Goal: Find specific page/section

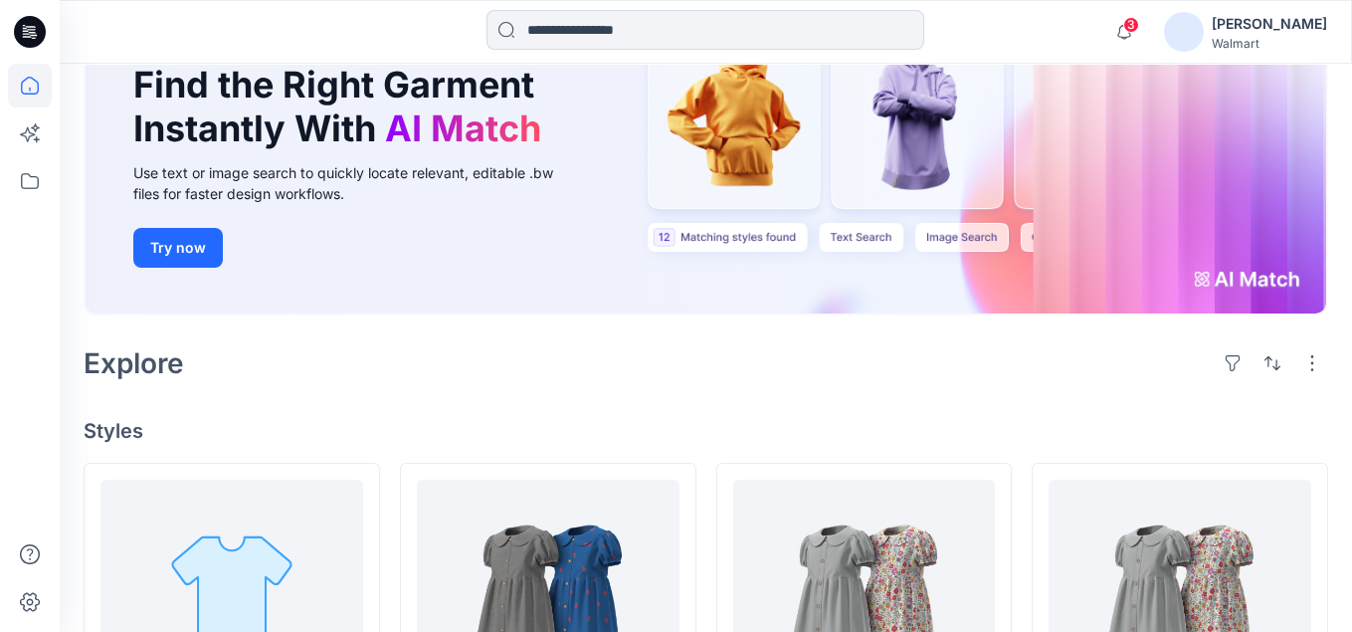
scroll to position [299, 0]
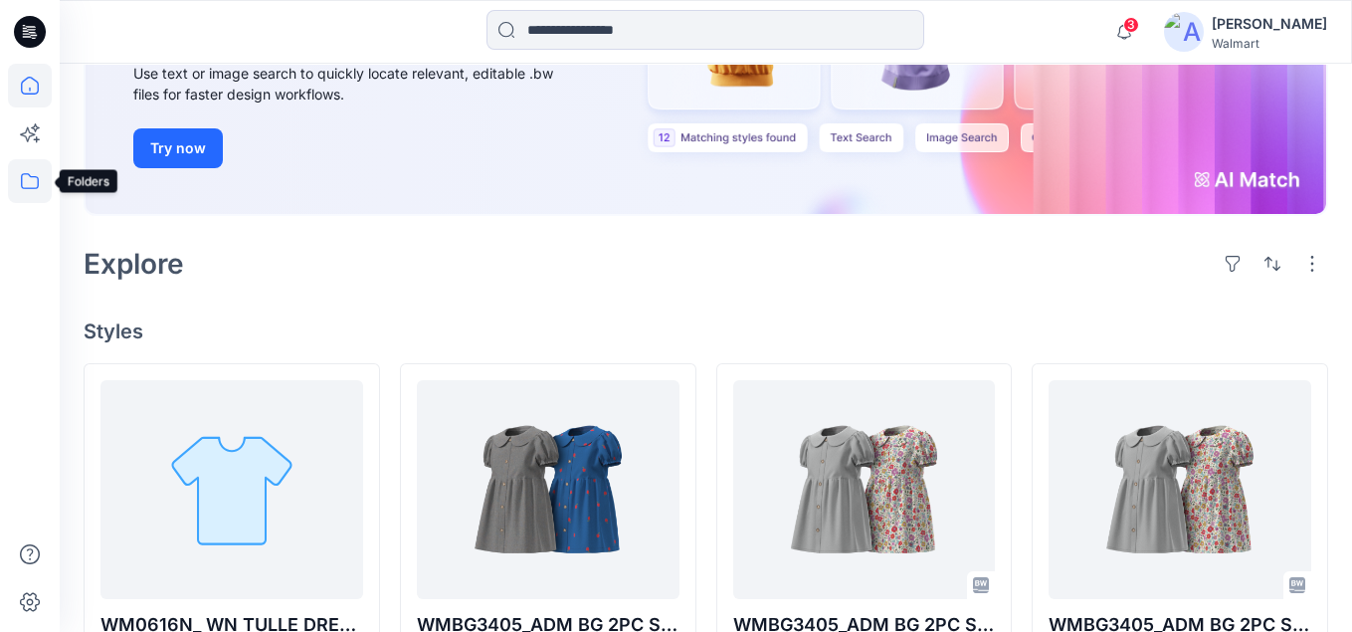
click at [24, 178] on icon at bounding box center [30, 181] width 44 height 44
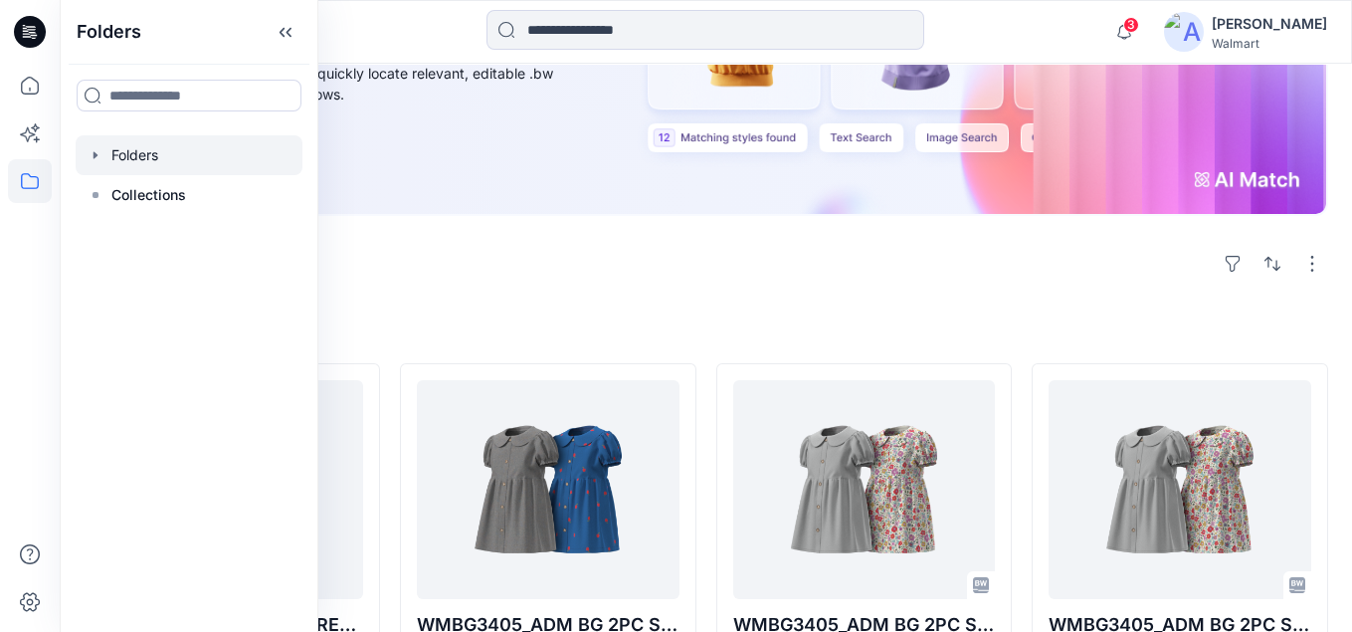
click at [153, 146] on div at bounding box center [189, 155] width 227 height 40
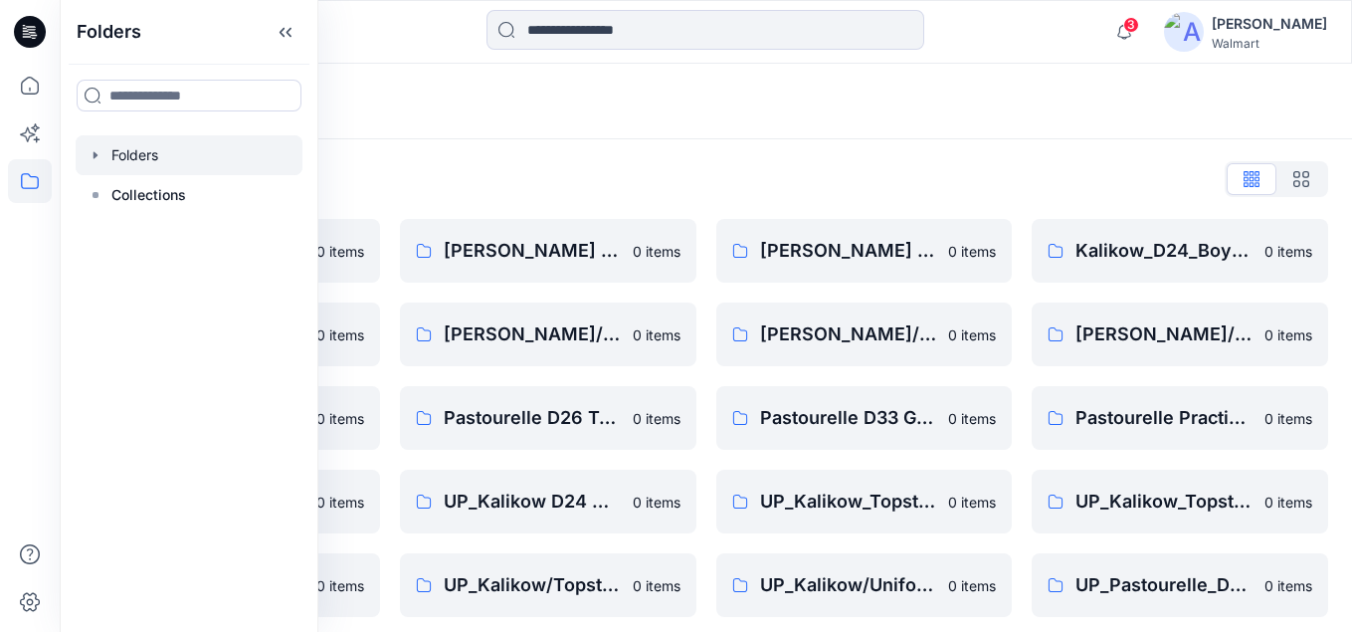
click at [527, 109] on div "Folders" at bounding box center [629, 102] width 1090 height 28
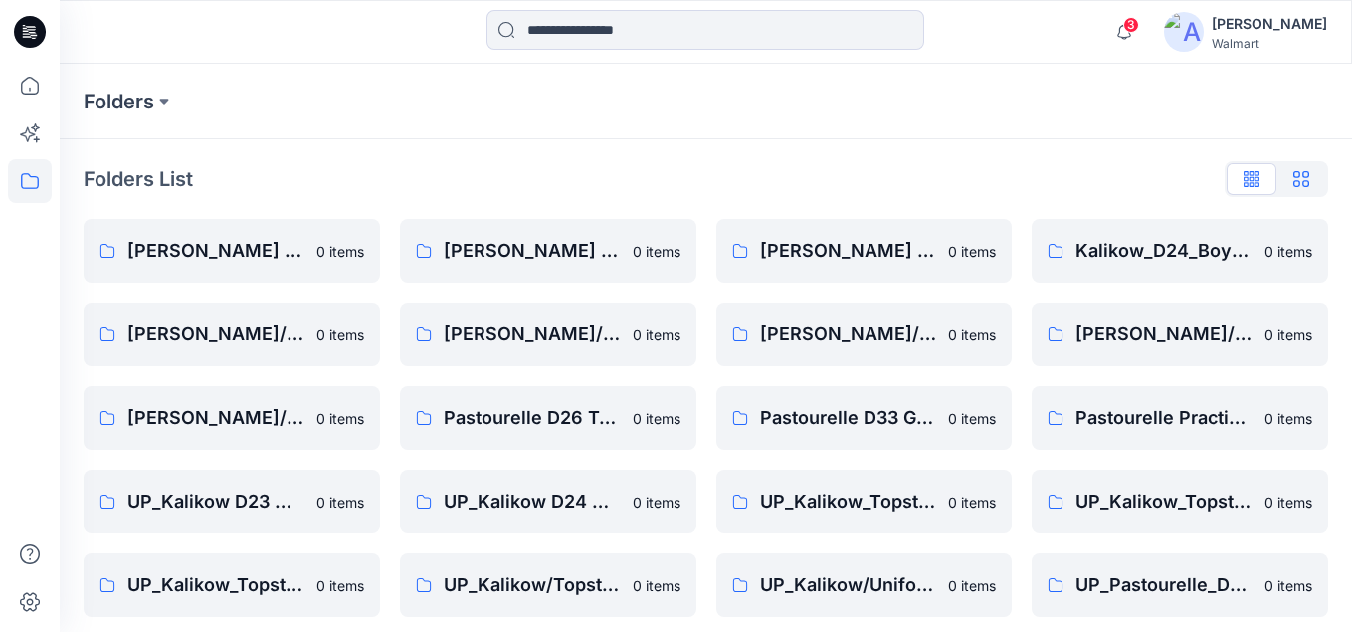
click at [1298, 185] on icon "button" at bounding box center [1302, 179] width 16 height 16
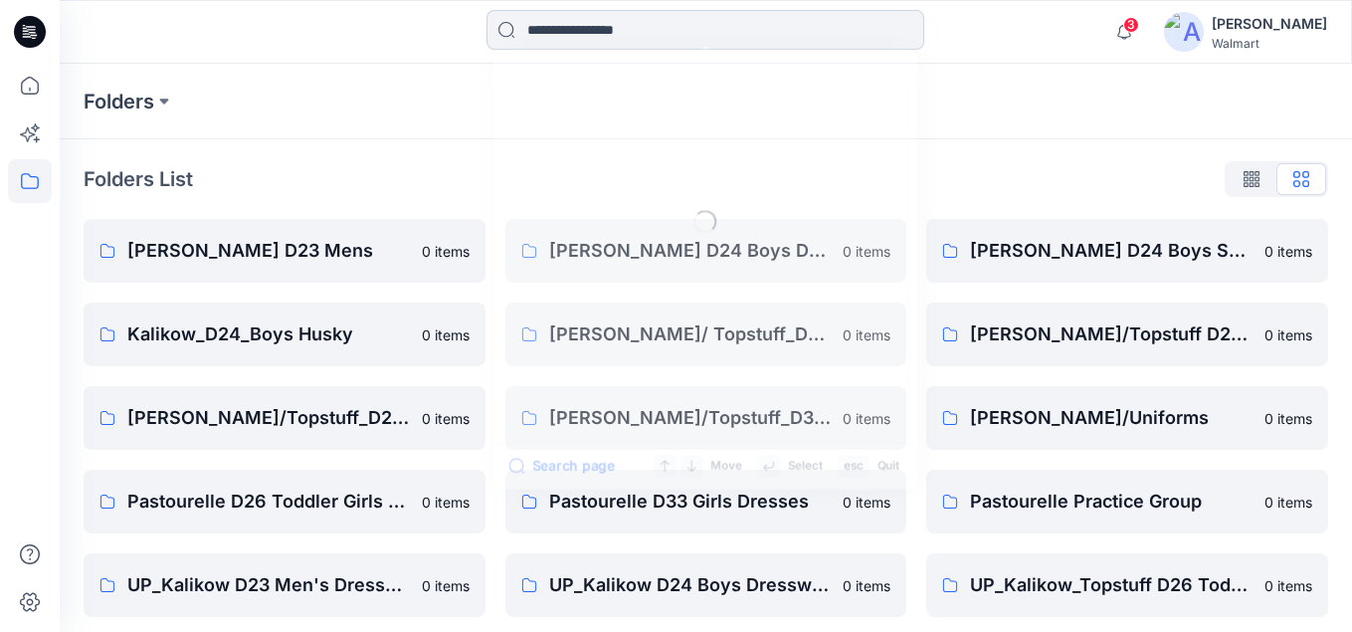
click at [618, 35] on input at bounding box center [706, 30] width 438 height 40
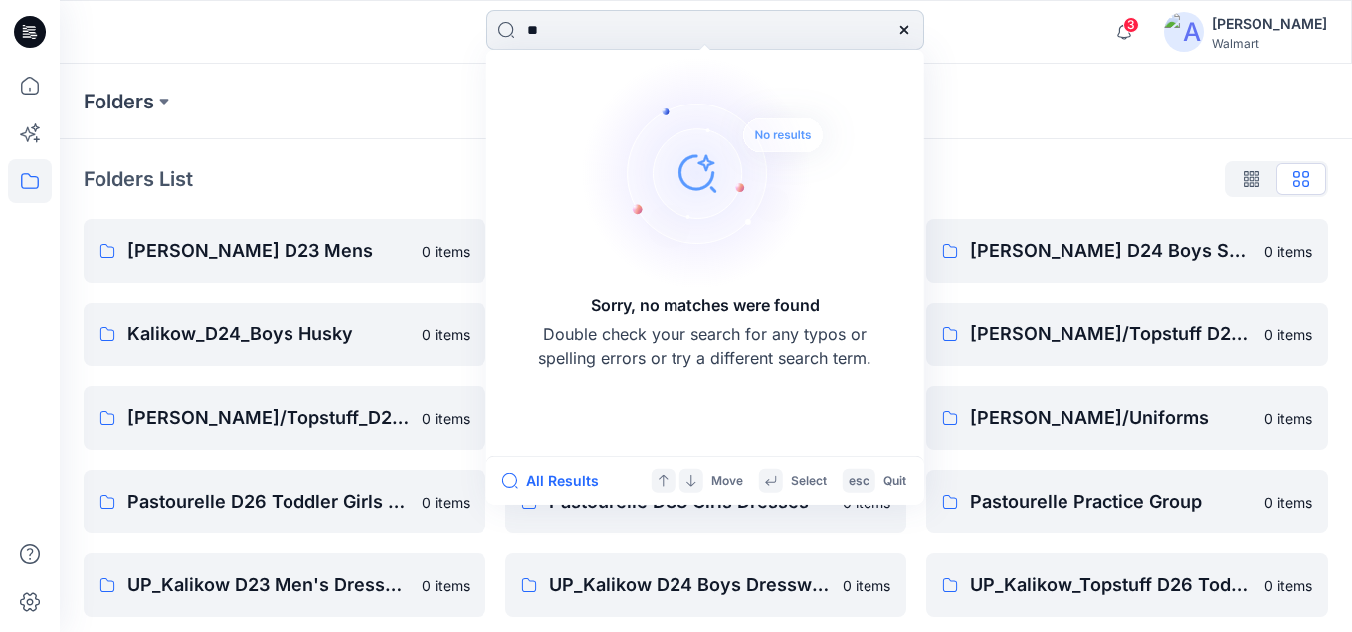
type input "*"
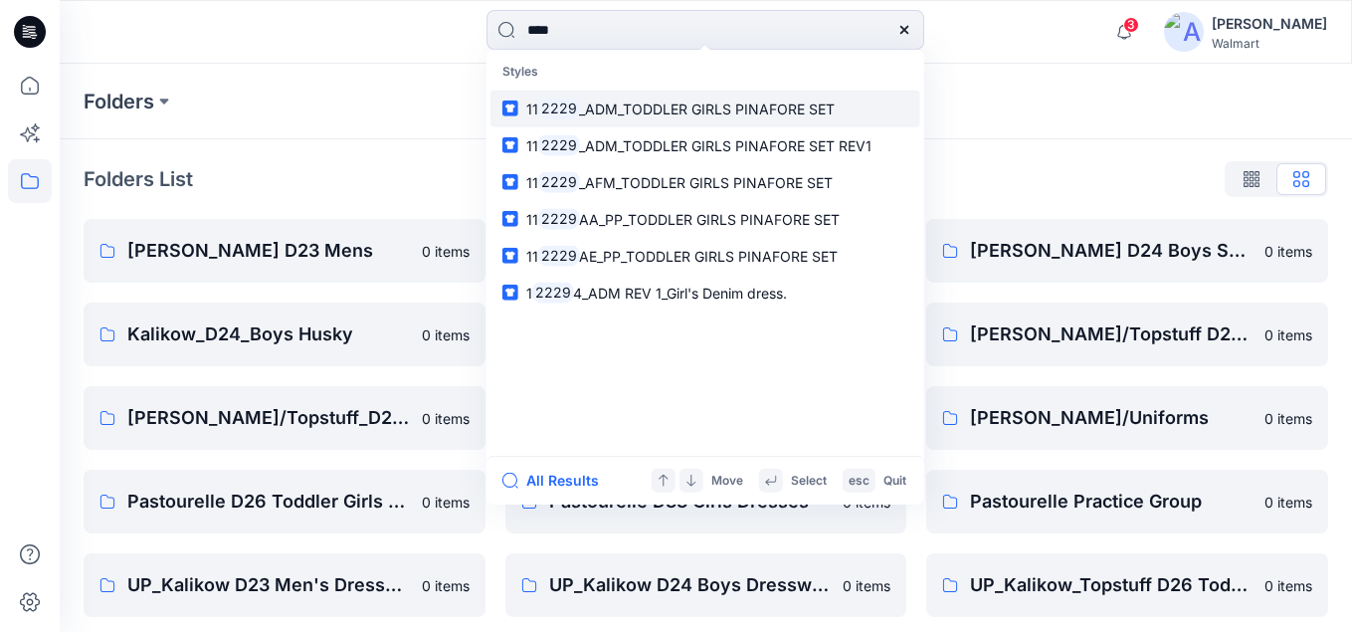
type input "****"
click at [693, 115] on span "_ADM_TODDLER GIRLS PINAFORE SET" at bounding box center [707, 108] width 256 height 17
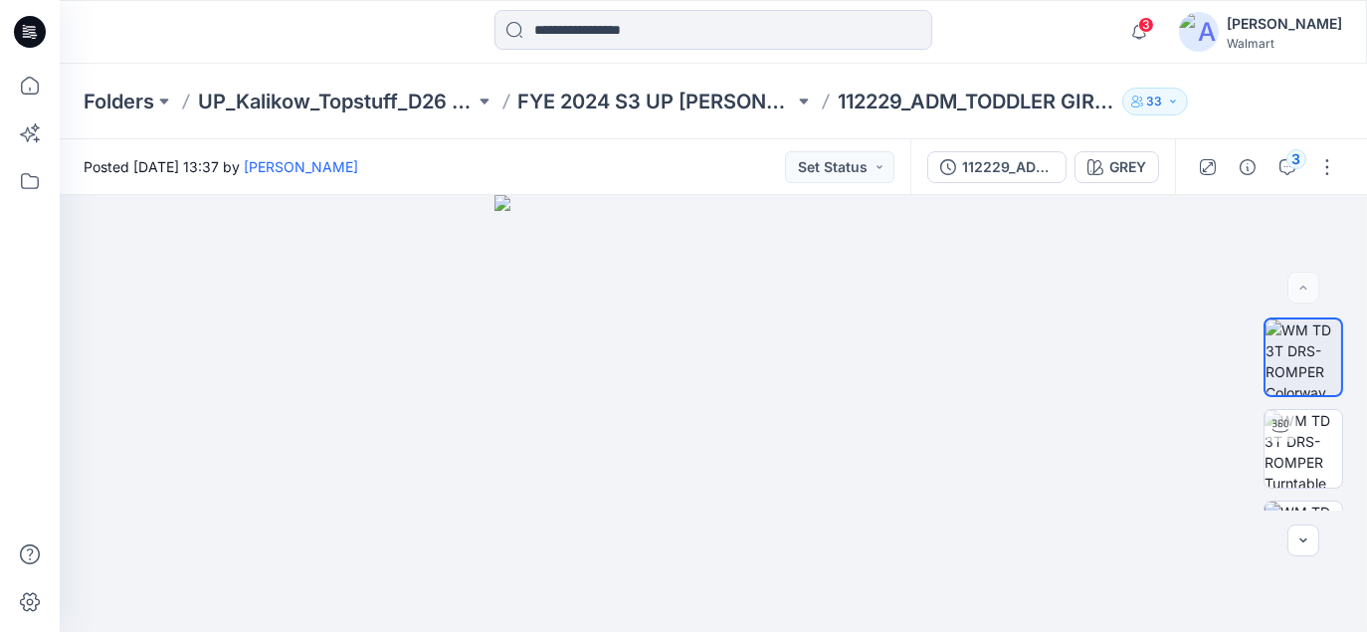
click at [347, 54] on div "3 Notifications Your style WM0616N_ WN TULLE DRESS is ready 16 hours ago [PERSO…" at bounding box center [714, 32] width 1308 height 64
click at [25, 27] on icon at bounding box center [30, 32] width 32 height 32
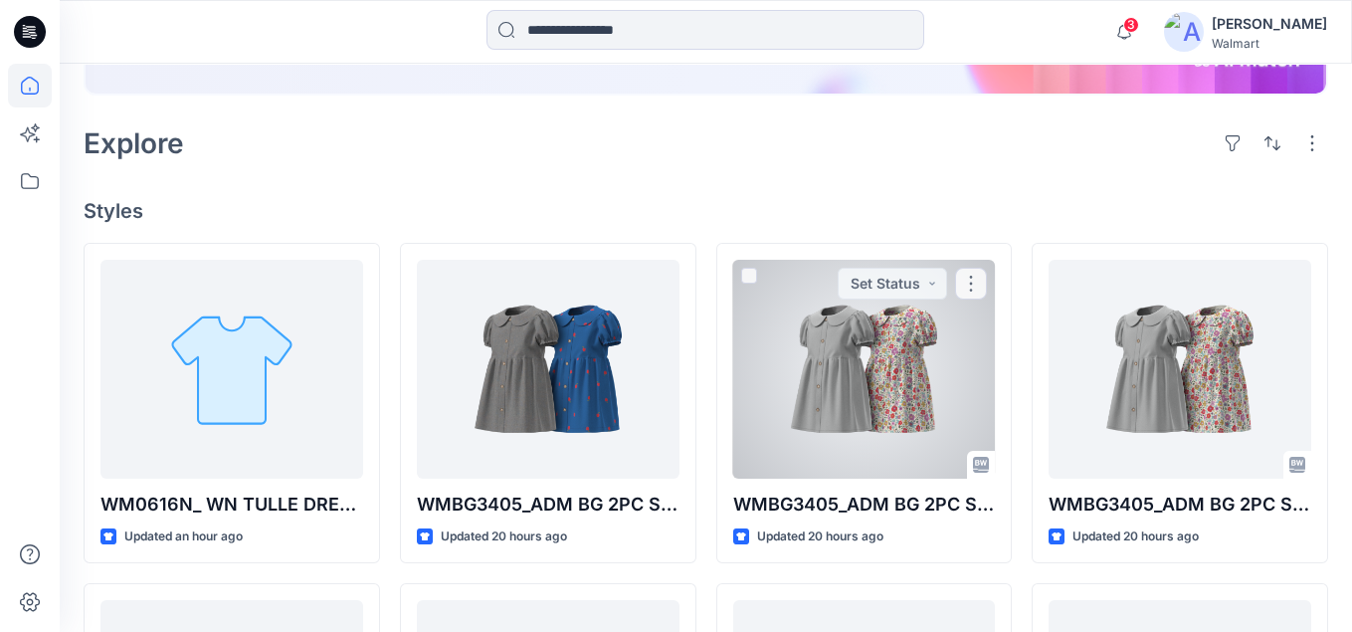
scroll to position [498, 0]
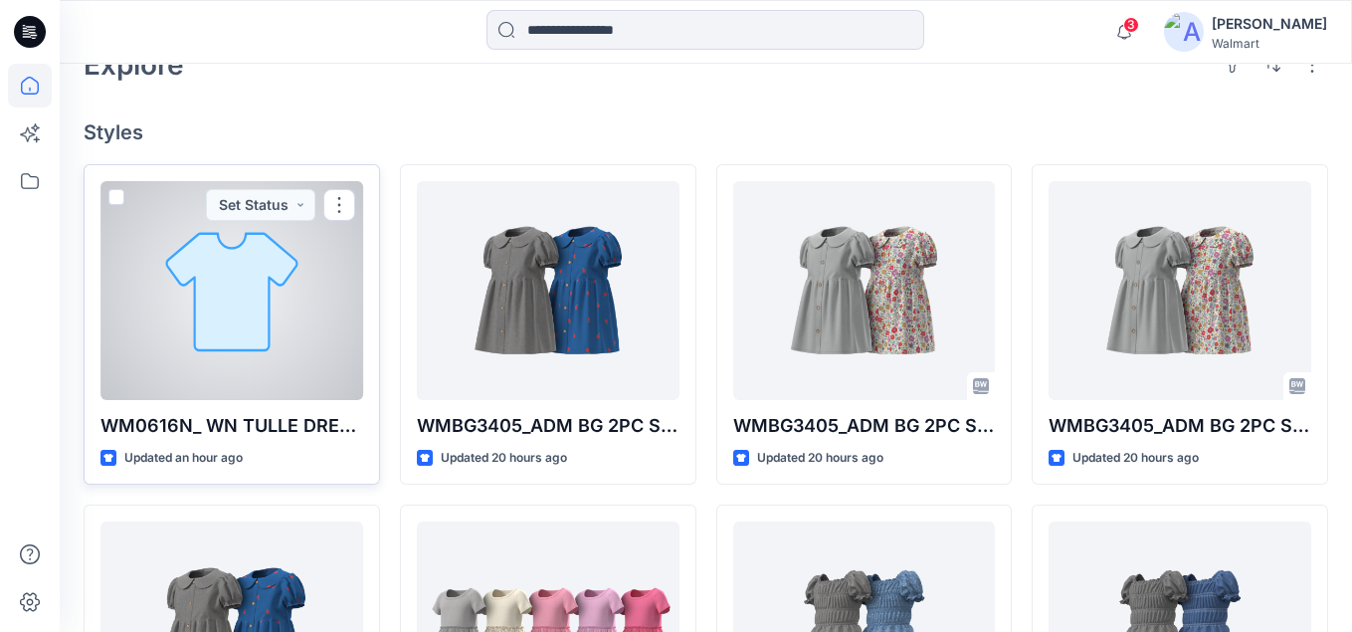
click at [230, 334] on div at bounding box center [232, 290] width 263 height 219
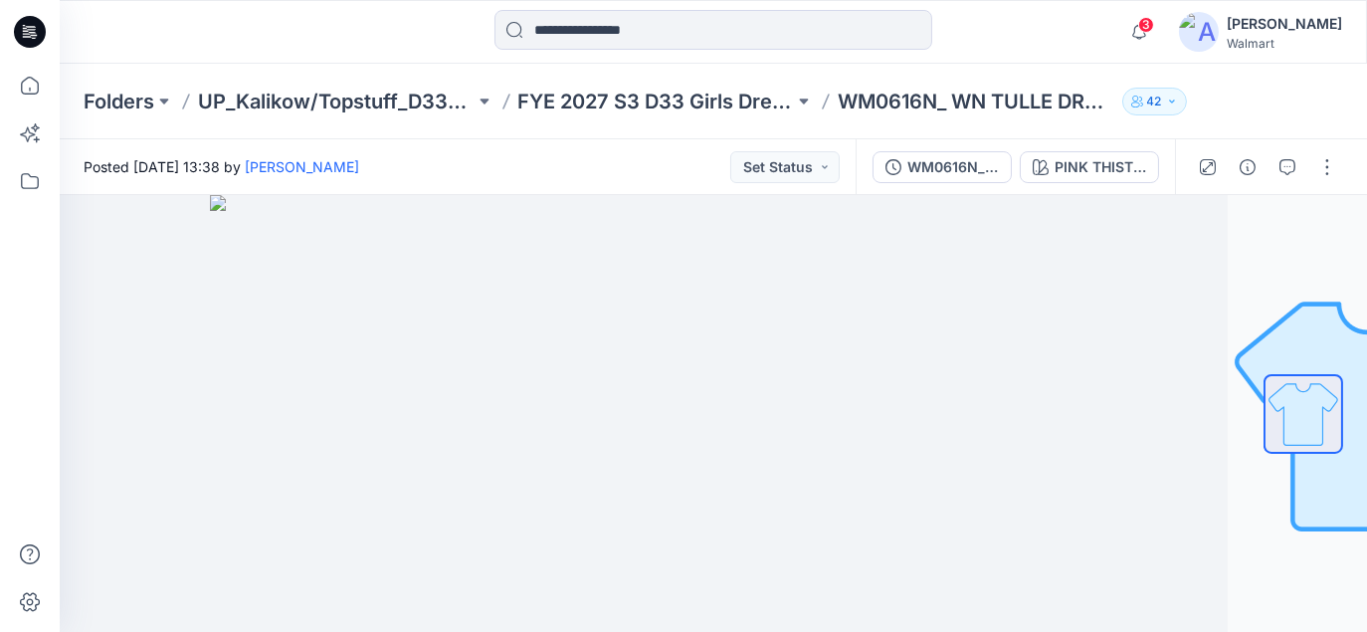
click at [1164, 107] on button "42" at bounding box center [1155, 102] width 65 height 28
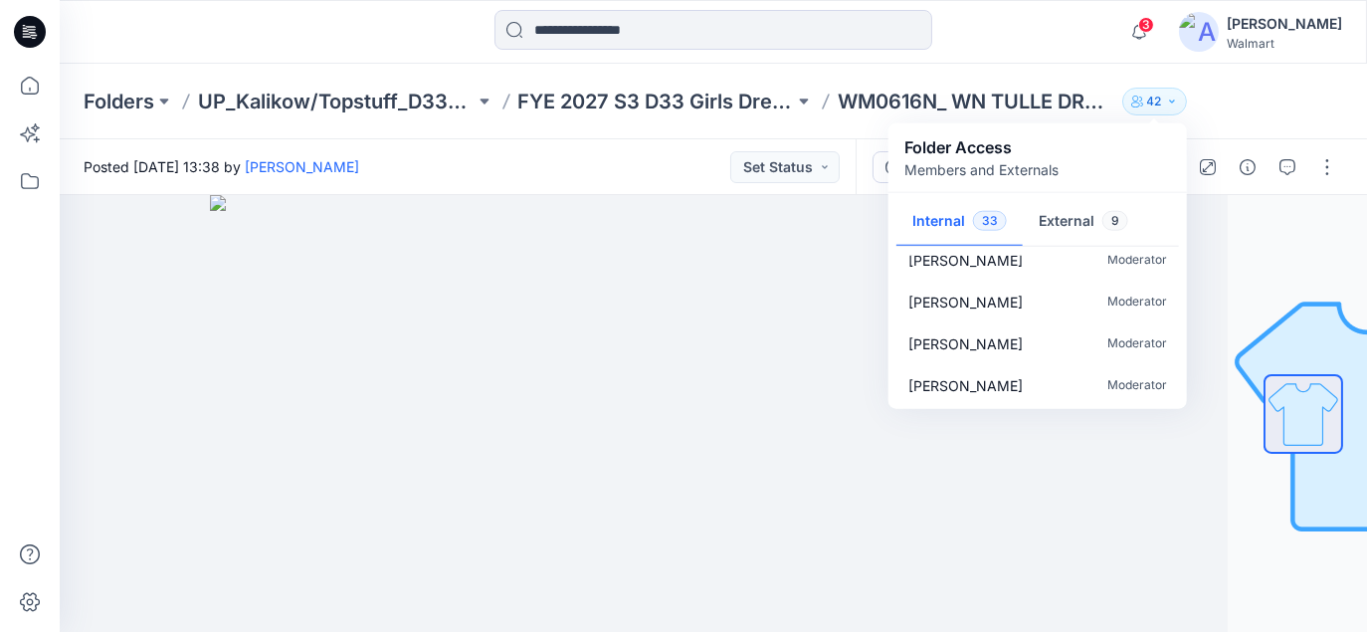
scroll to position [1129, 0]
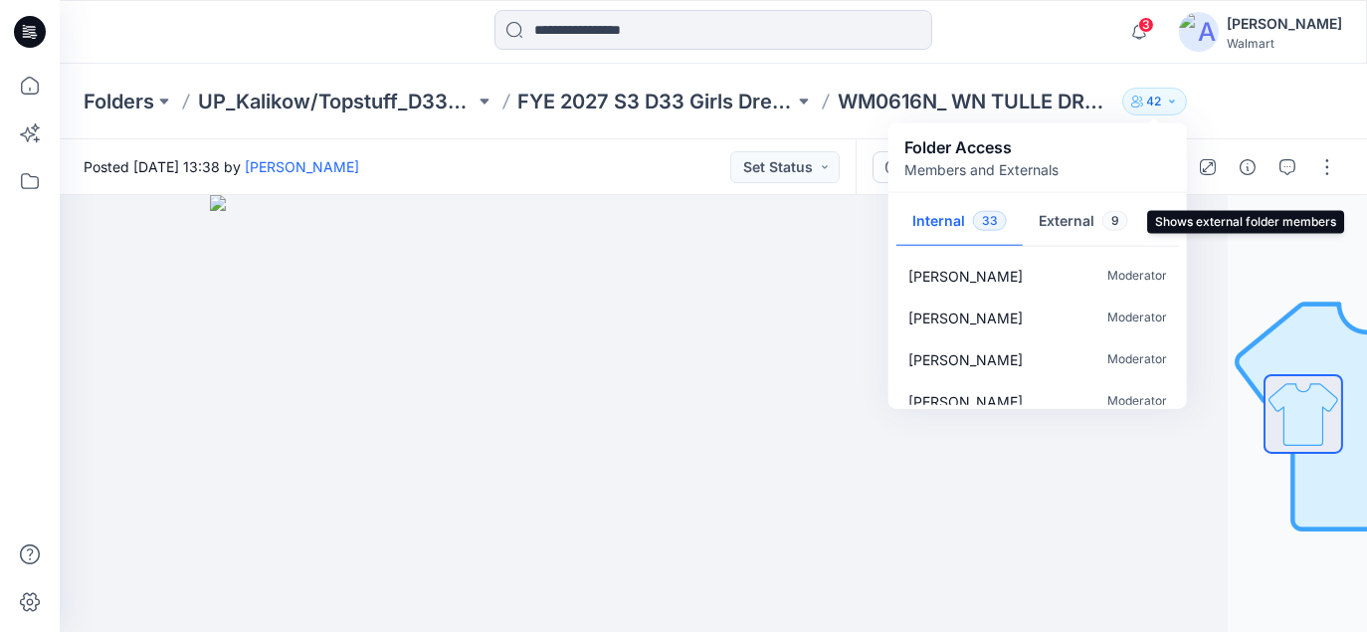
click at [1067, 231] on button "External 9" at bounding box center [1083, 222] width 121 height 51
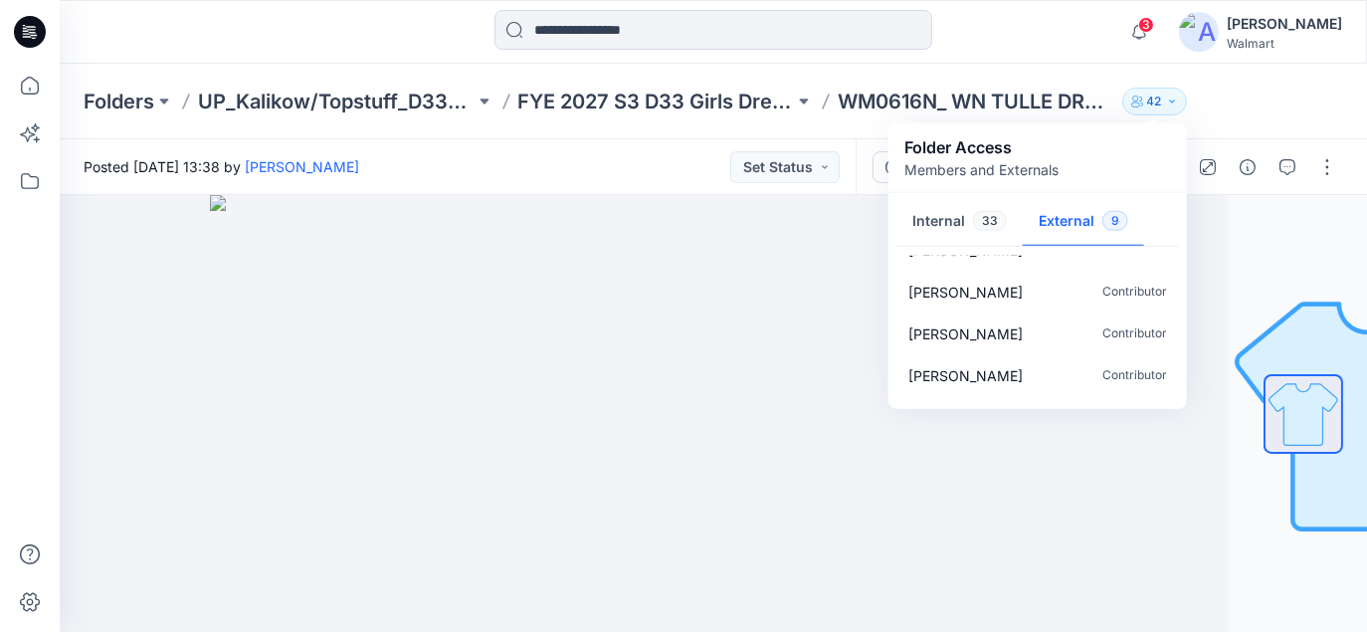
scroll to position [0, 0]
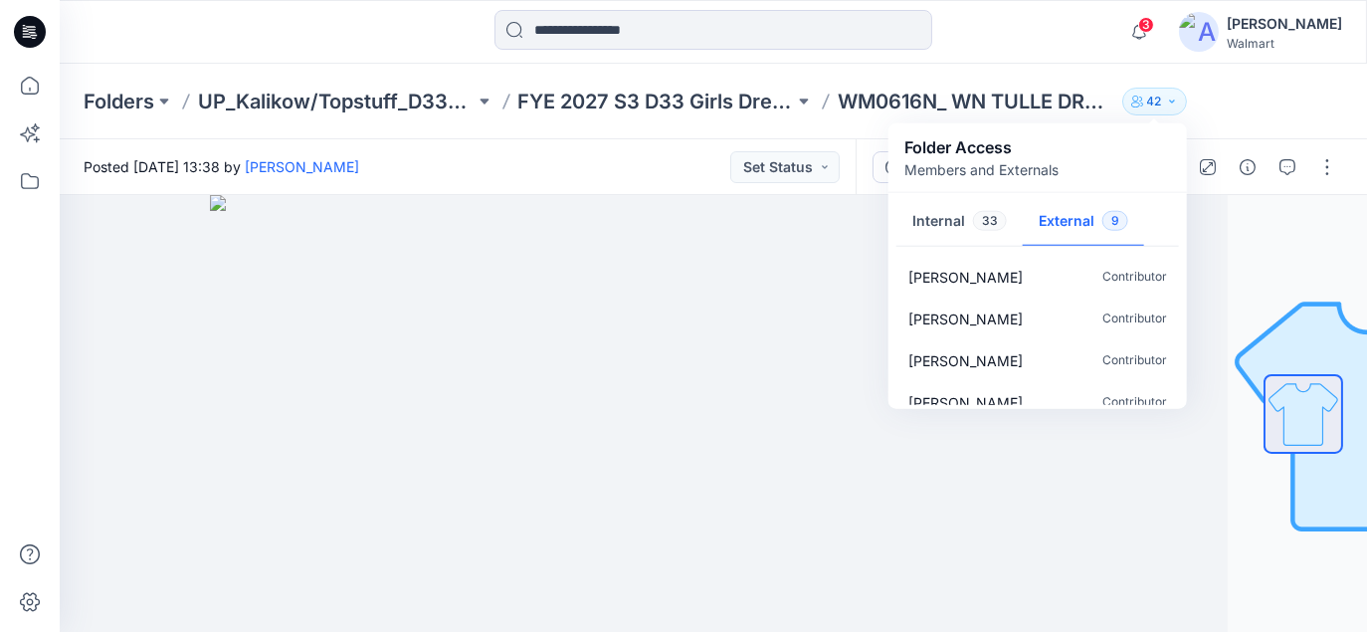
click at [985, 41] on div at bounding box center [713, 32] width 654 height 44
